Goal: Transaction & Acquisition: Purchase product/service

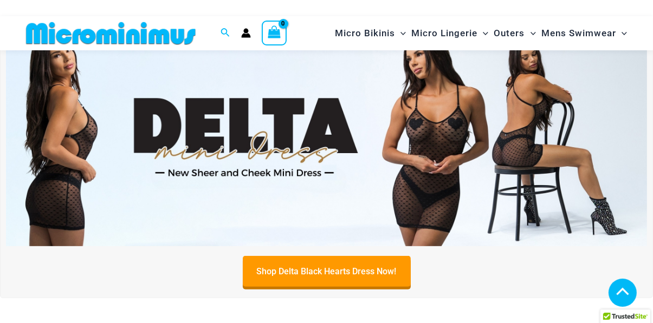
scroll to position [312, 0]
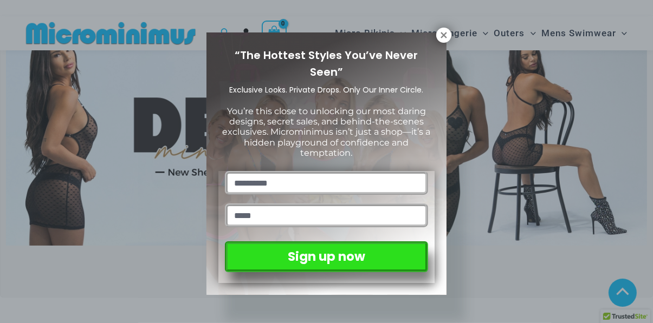
click at [446, 35] on icon at bounding box center [444, 35] width 10 height 10
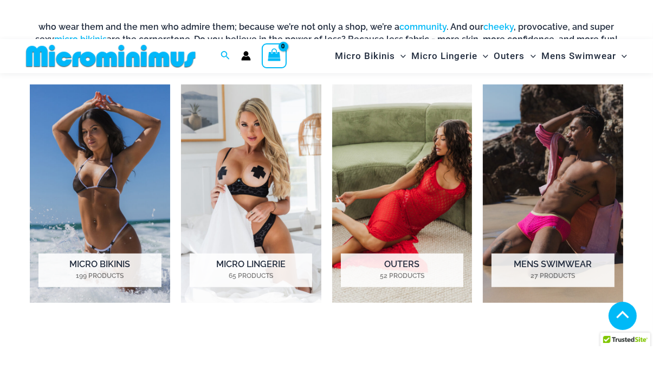
scroll to position [725, 0]
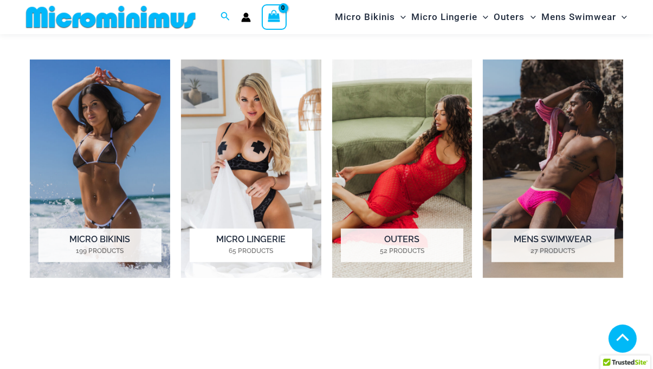
click at [288, 162] on img "Visit product category Micro Lingerie" at bounding box center [251, 169] width 140 height 218
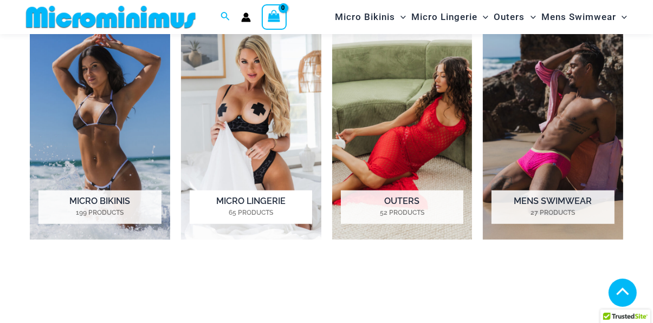
scroll to position [771, 0]
